Goal: Transaction & Acquisition: Download file/media

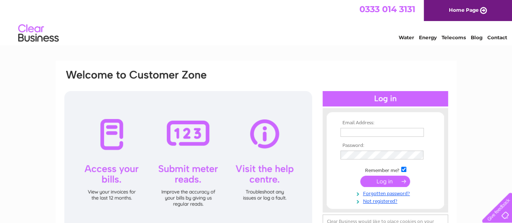
click at [380, 134] on input "text" at bounding box center [381, 132] width 83 height 9
click at [407, 127] on td at bounding box center [385, 132] width 94 height 13
click at [400, 132] on input "text" at bounding box center [382, 133] width 84 height 10
paste input "[EMAIL_ADDRESS][DOMAIN_NAME]"
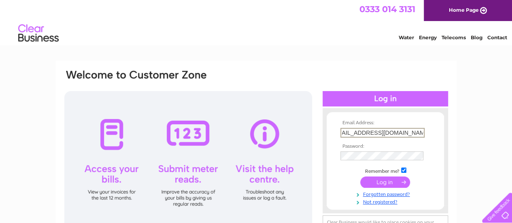
type input "stuart.bridge@inspiredenergy.co.uk"
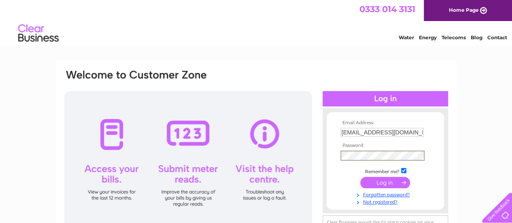
click at [388, 187] on td at bounding box center [385, 182] width 94 height 15
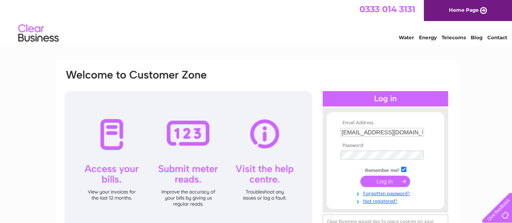
click at [393, 180] on input "submit" at bounding box center [385, 181] width 50 height 11
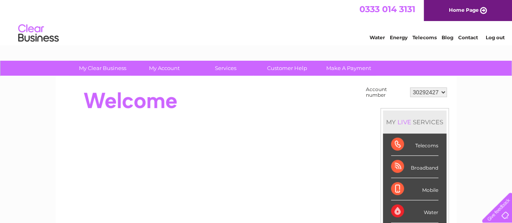
click at [312, 101] on div at bounding box center [211, 101] width 295 height 32
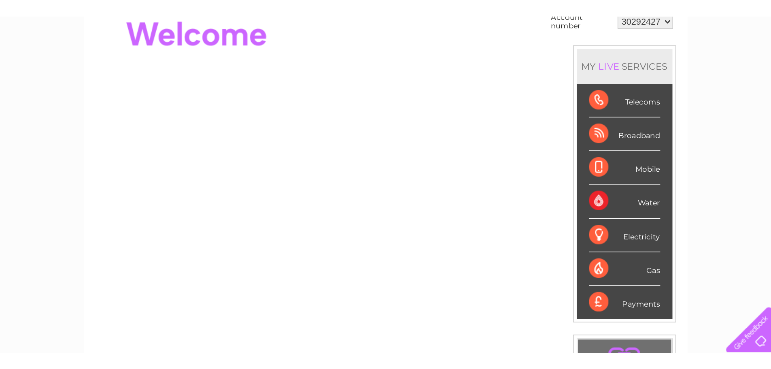
scroll to position [81, 0]
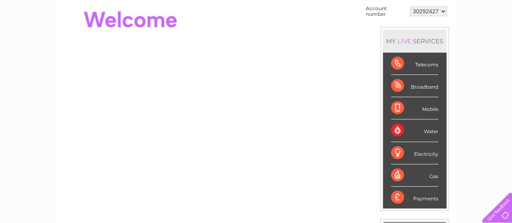
click at [395, 202] on div "Payments" at bounding box center [414, 198] width 47 height 22
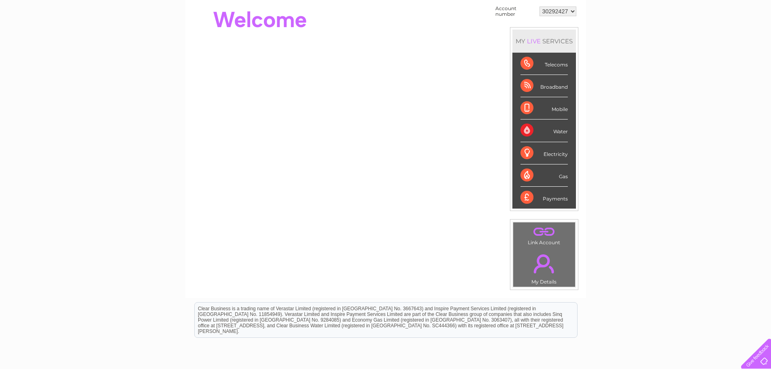
drag, startPoint x: 551, startPoint y: 11, endPoint x: 598, endPoint y: 18, distance: 47.8
click at [512, 11] on select "30292427" at bounding box center [558, 11] width 37 height 10
click at [512, 24] on div "My Clear Business Login Details My Details My Preferences Link Account My Accou…" at bounding box center [385, 208] width 771 height 457
click at [512, 64] on div "Telecoms" at bounding box center [544, 64] width 47 height 22
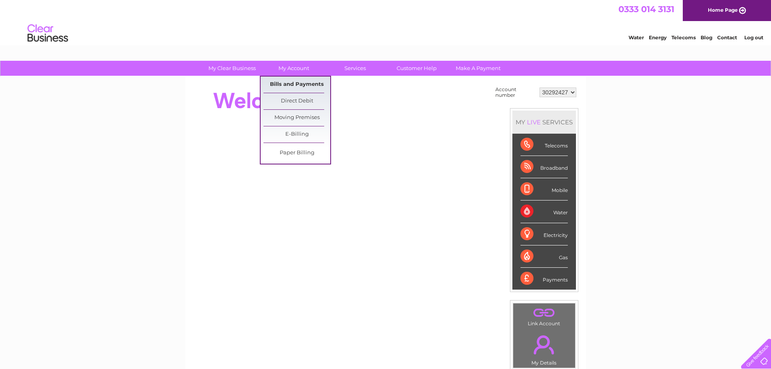
click at [297, 79] on link "Bills and Payments" at bounding box center [297, 85] width 67 height 16
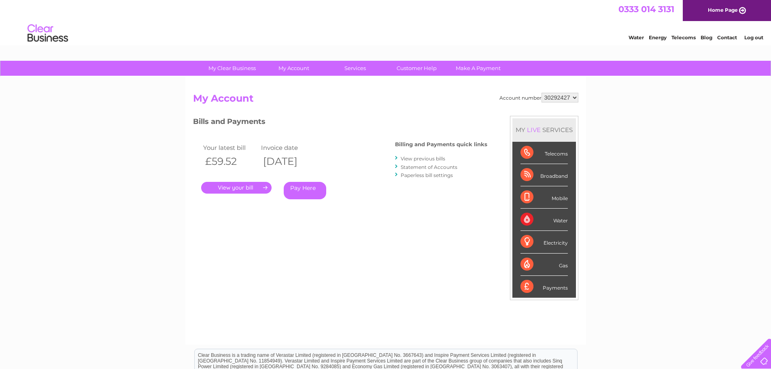
click at [244, 184] on link "." at bounding box center [236, 188] width 70 height 12
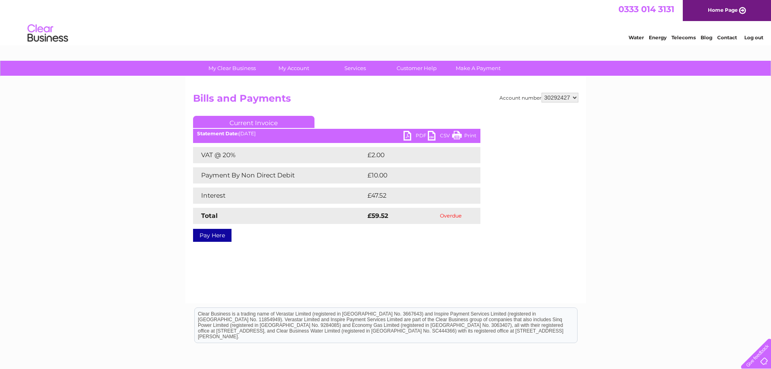
click at [200, 234] on link "Pay Here" at bounding box center [212, 235] width 38 height 13
click at [410, 136] on link "PDF" at bounding box center [416, 137] width 24 height 12
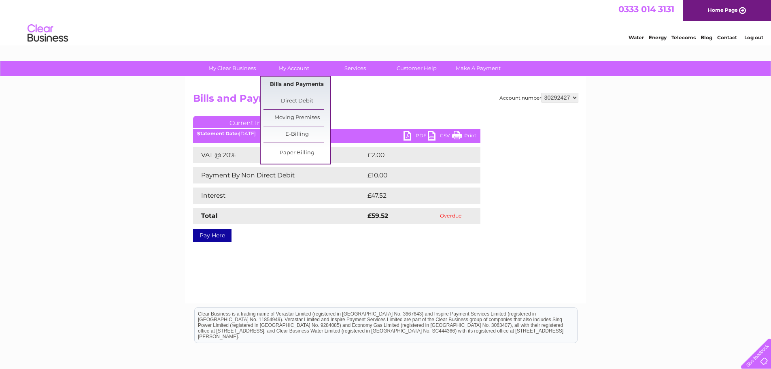
click at [301, 82] on link "Bills and Payments" at bounding box center [297, 85] width 67 height 16
